Goal: Task Accomplishment & Management: Manage account settings

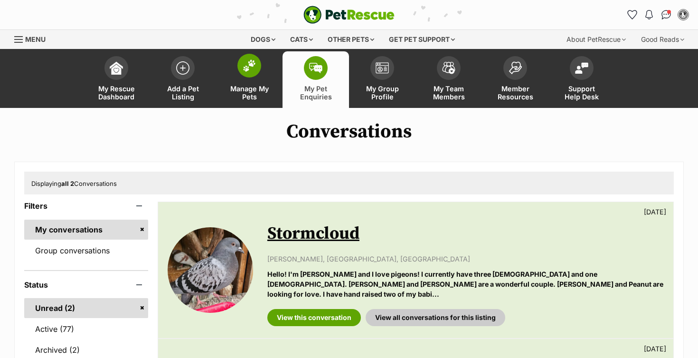
click at [241, 70] on span at bounding box center [249, 66] width 24 height 24
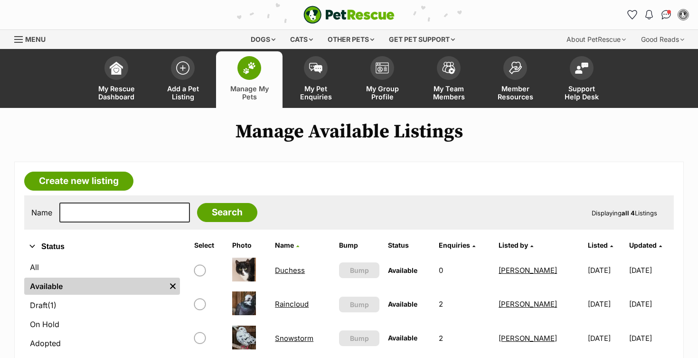
click at [292, 271] on link "Duchess" at bounding box center [290, 269] width 30 height 9
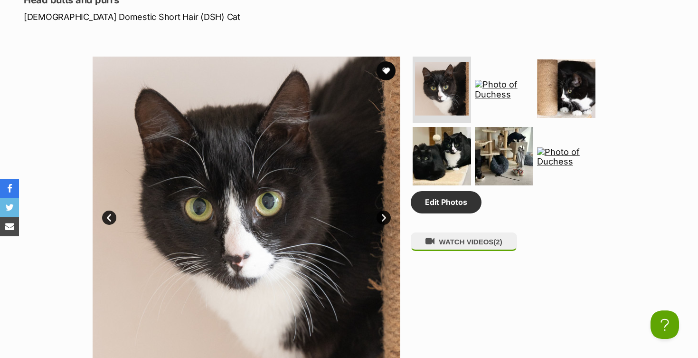
scroll to position [442, 0]
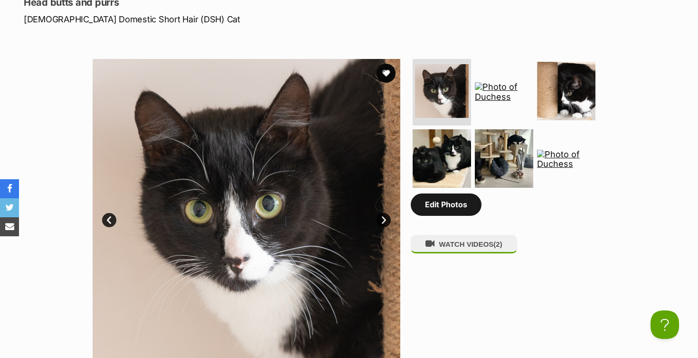
click at [433, 208] on link "Edit Photos" at bounding box center [446, 204] width 71 height 22
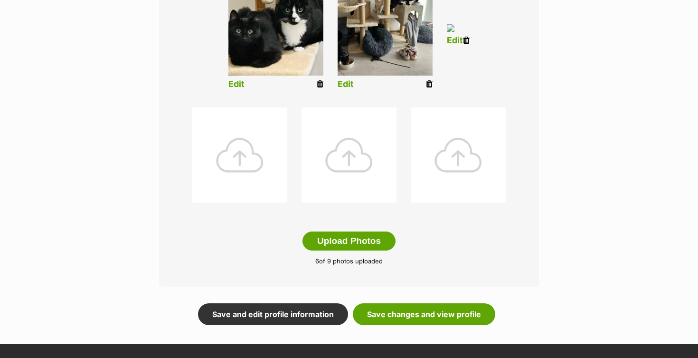
scroll to position [398, 0]
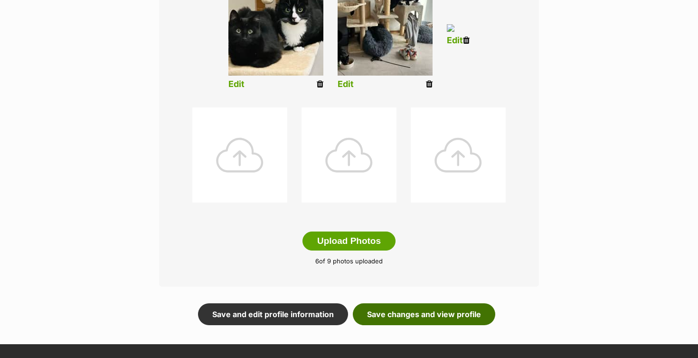
click at [430, 320] on link "Save changes and view profile" at bounding box center [424, 314] width 142 height 22
